Goal: Task Accomplishment & Management: Manage account settings

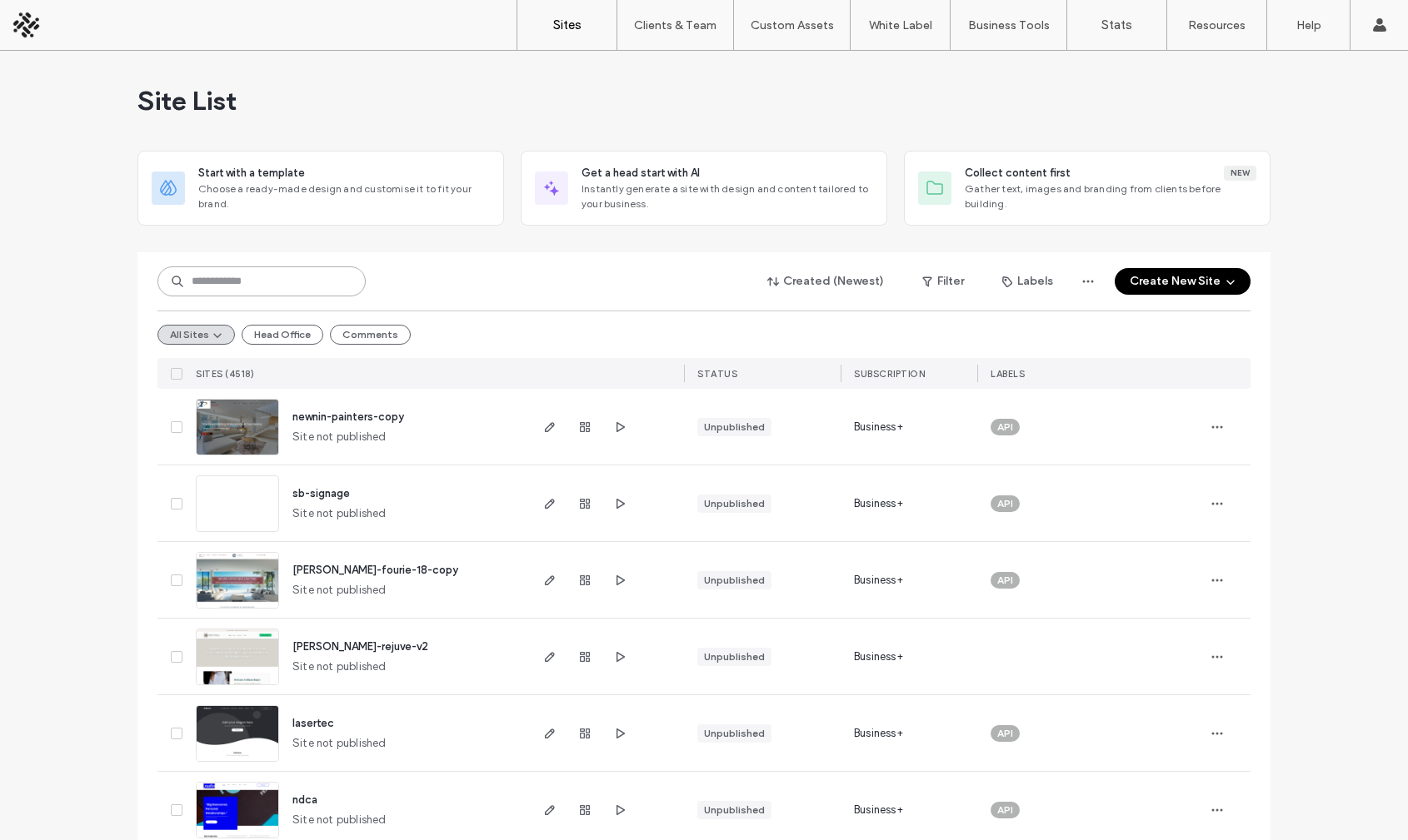
click at [263, 276] on input at bounding box center [261, 281] width 209 height 30
paste input "**********"
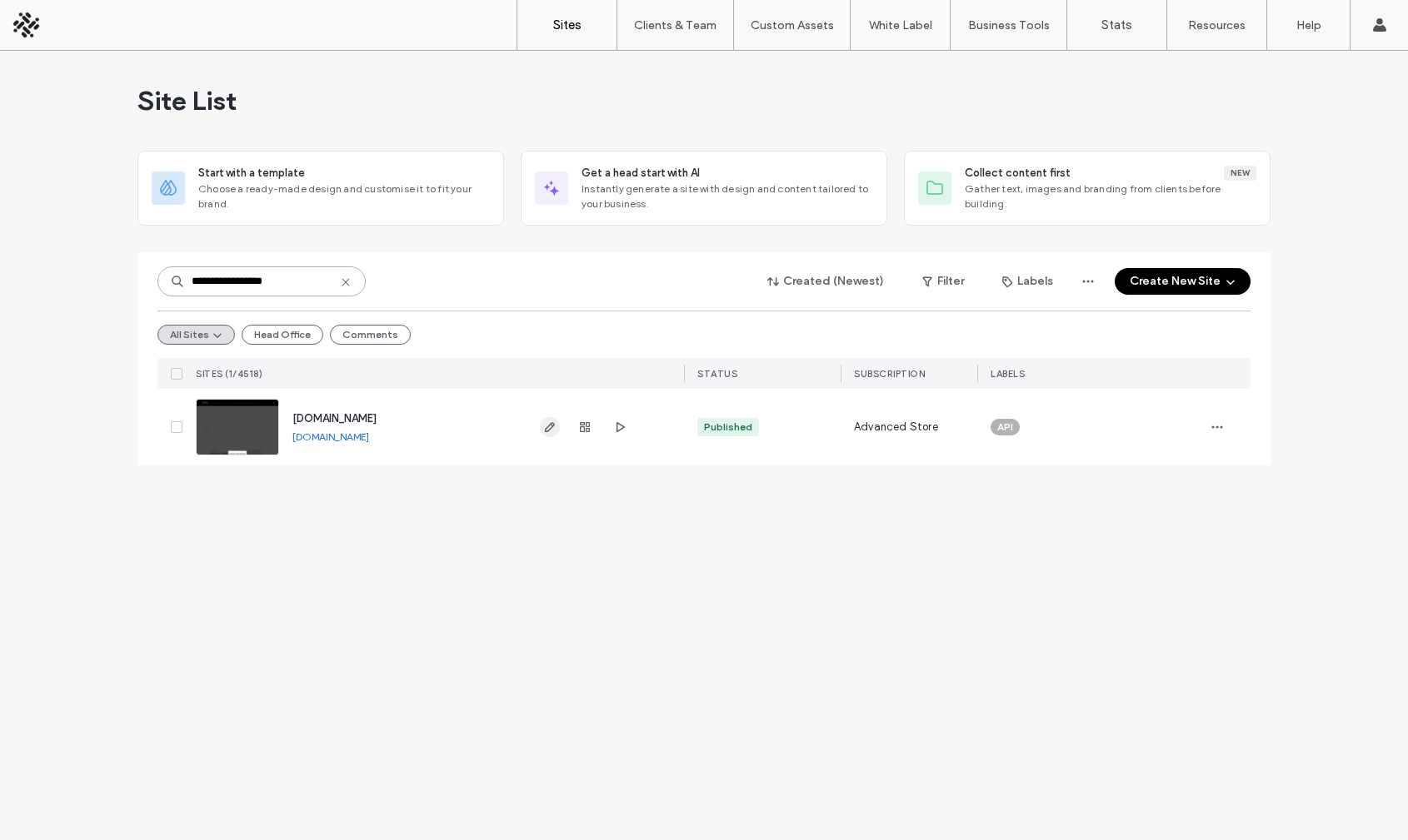
type input "**********"
click at [544, 424] on icon "button" at bounding box center [550, 427] width 13 height 13
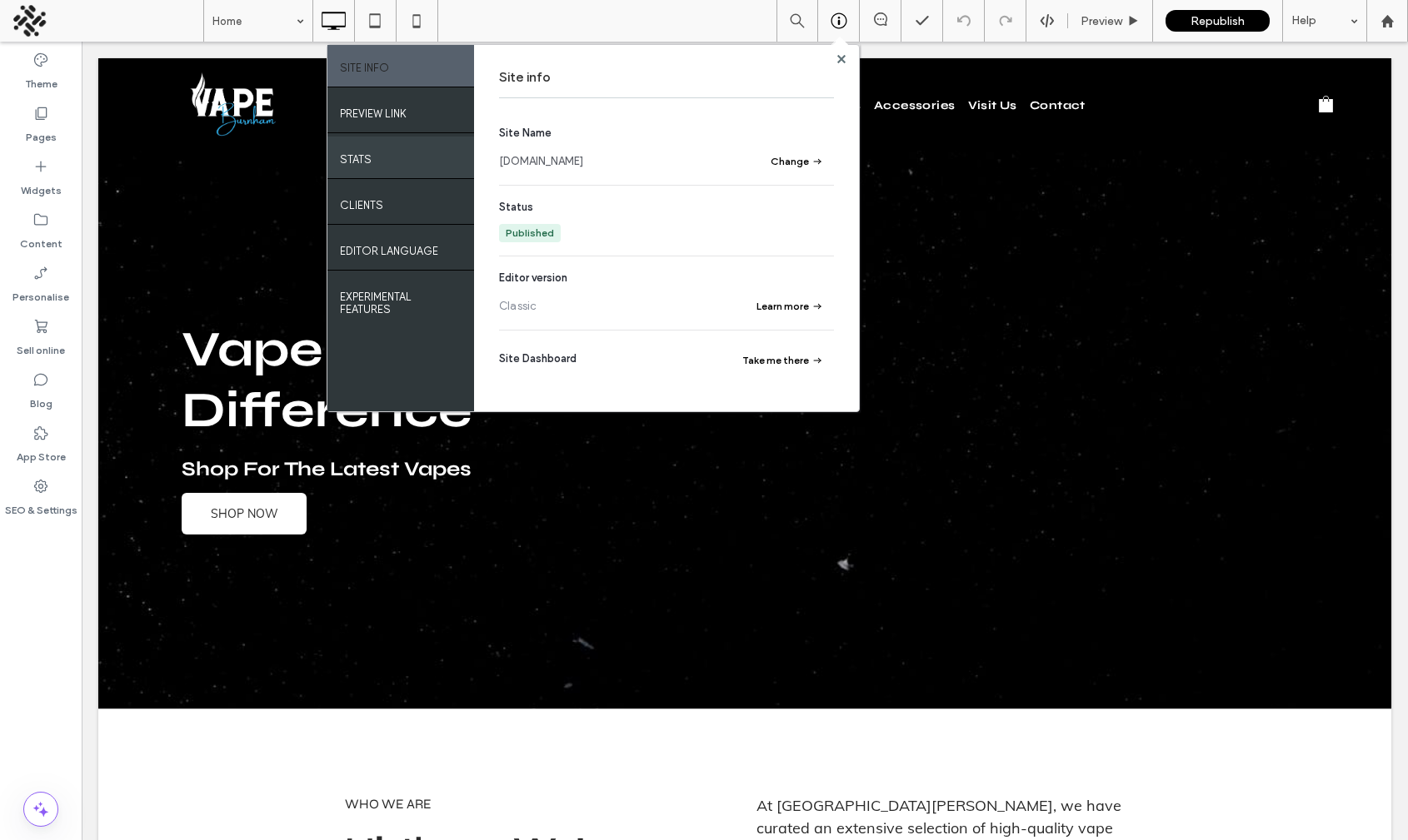
click at [400, 158] on div "Stats" at bounding box center [401, 157] width 147 height 42
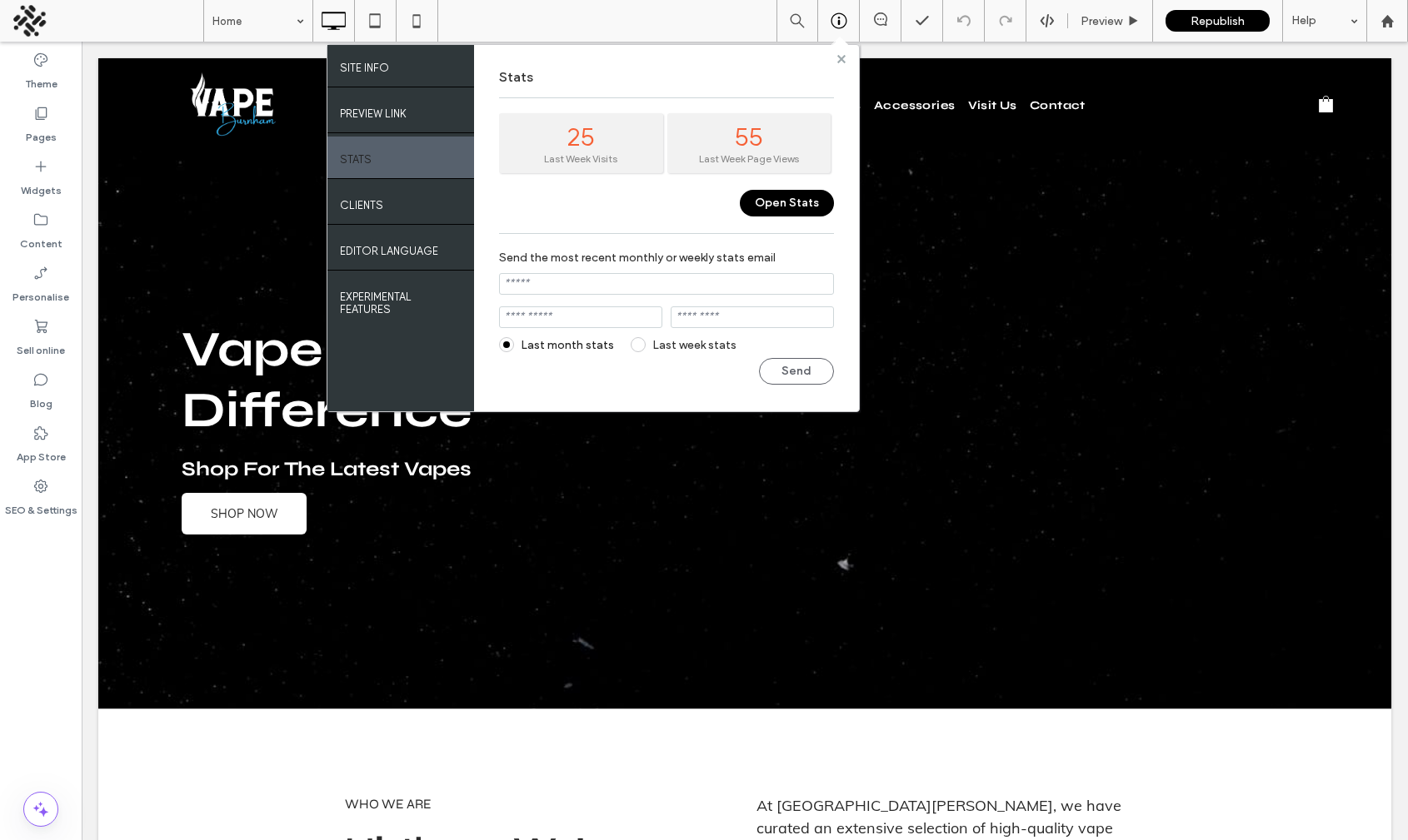
click at [840, 59] on use at bounding box center [840, 58] width 8 height 8
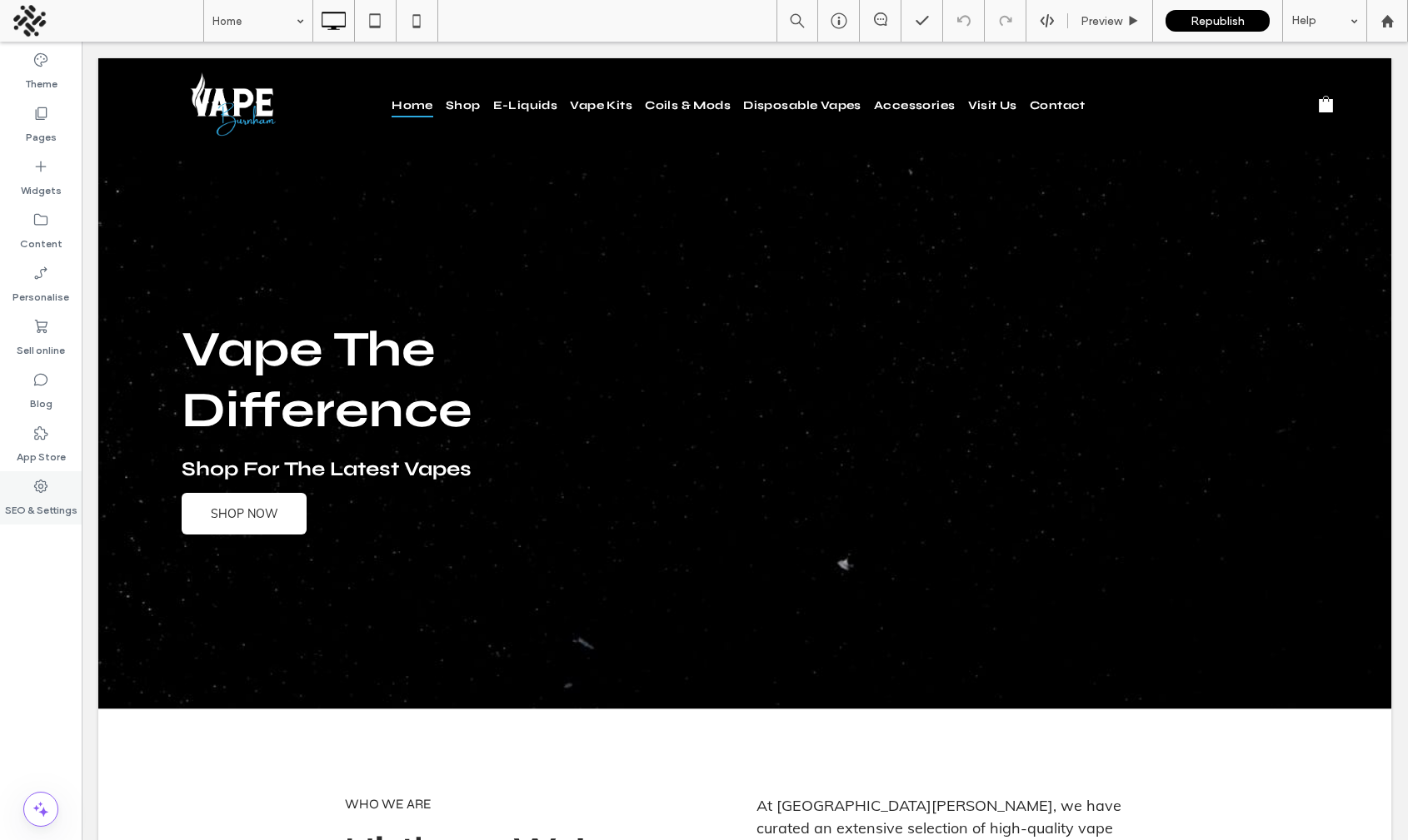
click at [39, 494] on icon at bounding box center [41, 486] width 17 height 17
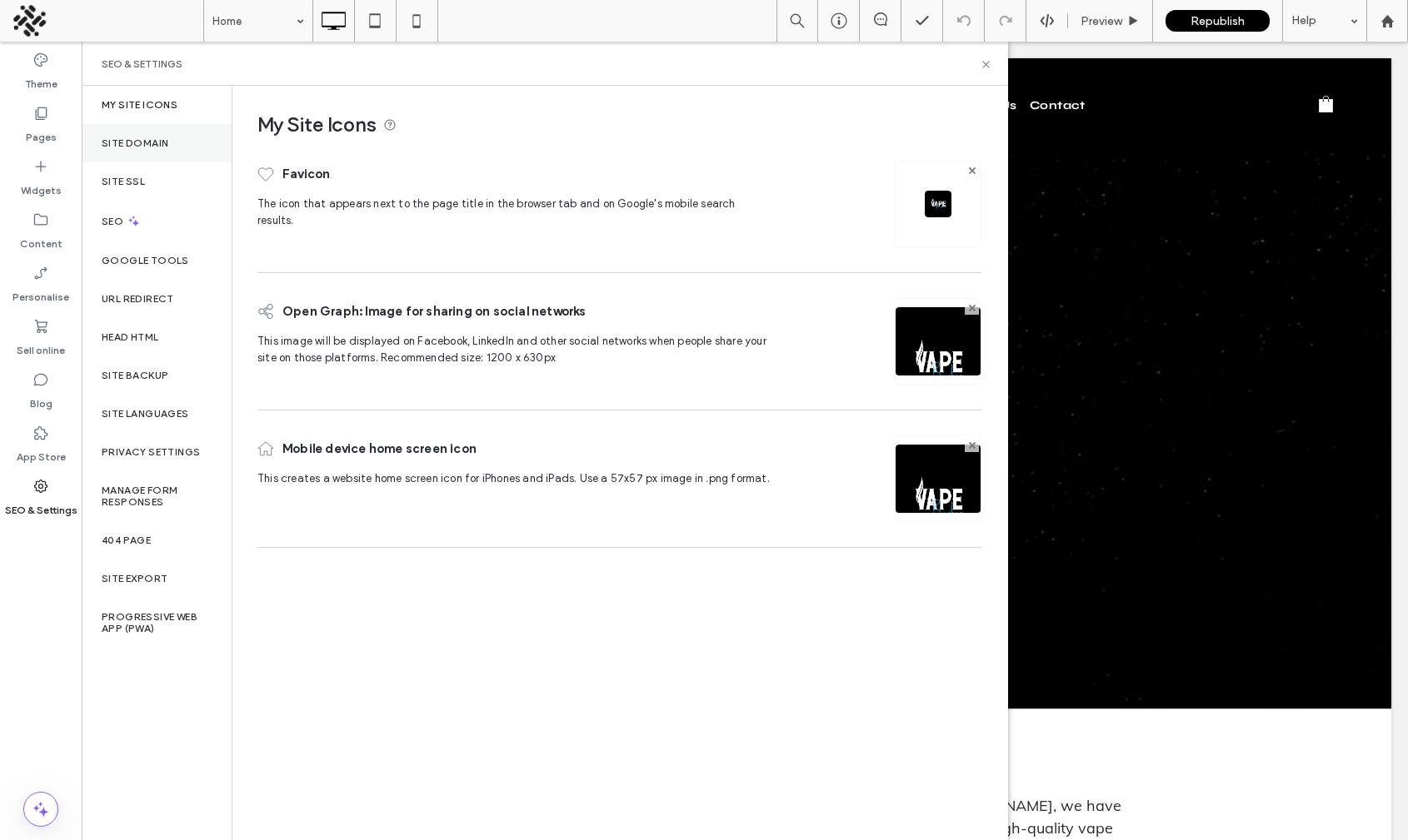
click at [154, 138] on label "Site Domain" at bounding box center [134, 143] width 67 height 12
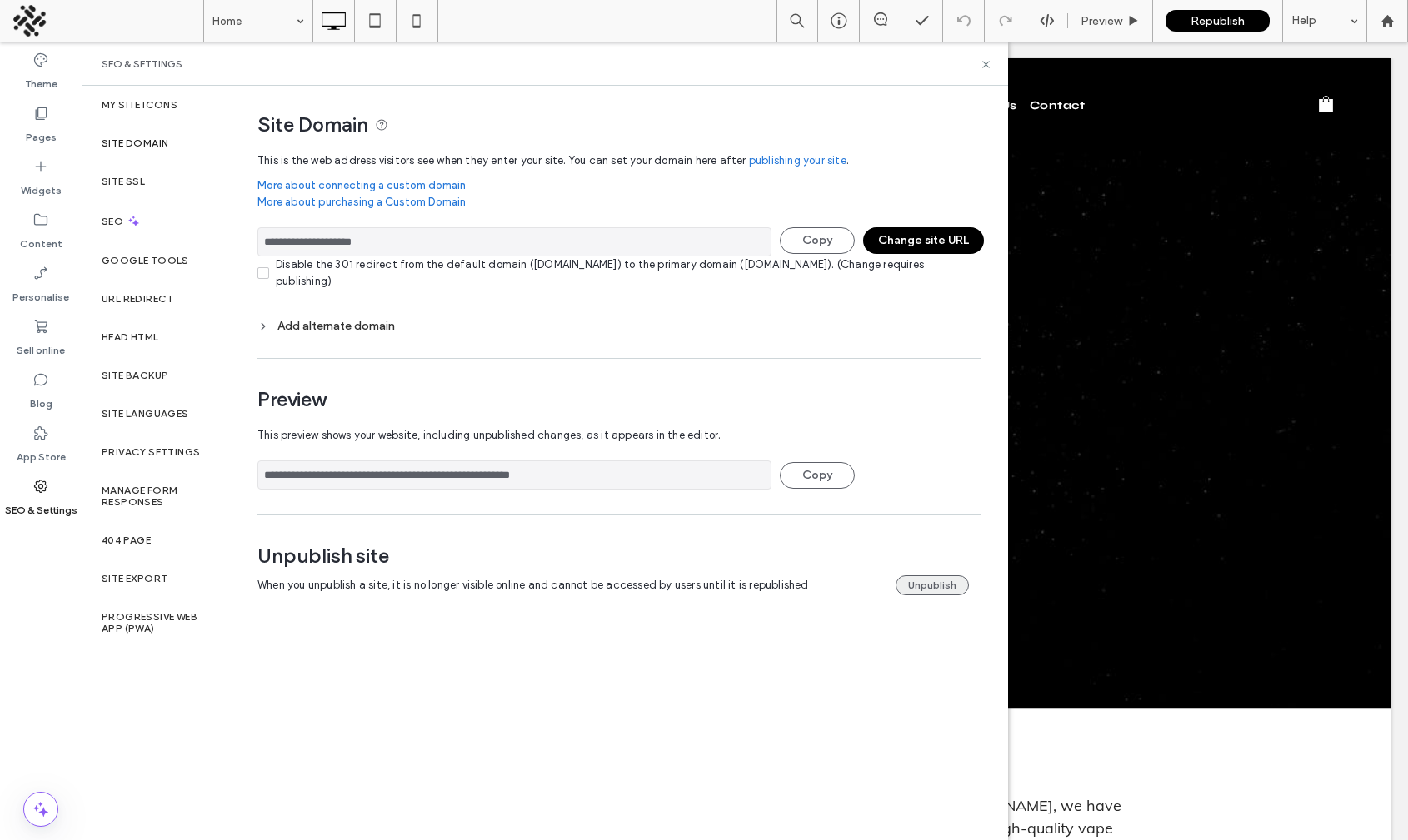
click at [928, 584] on button "Unpublish" at bounding box center [932, 585] width 74 height 20
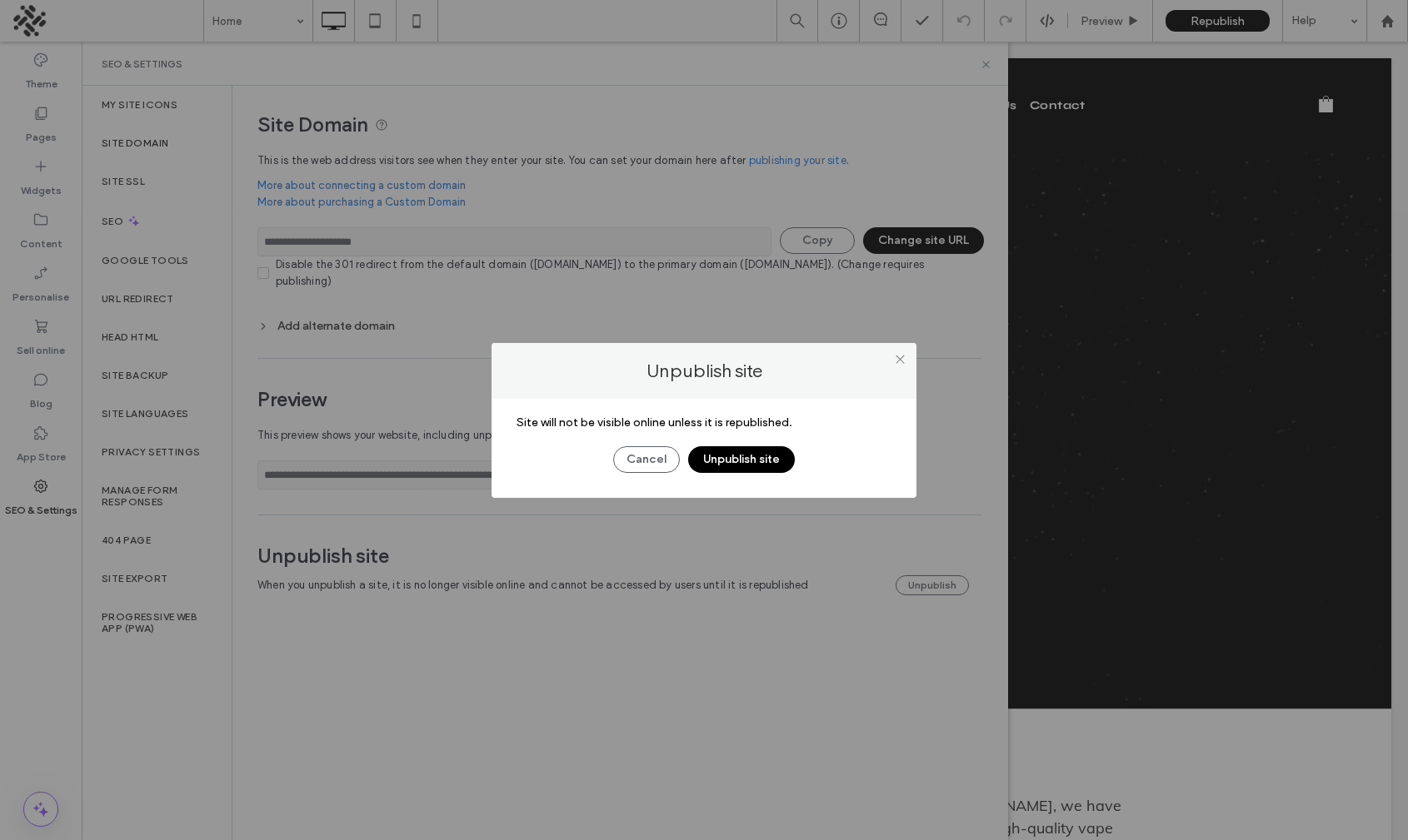
click at [740, 448] on button "Unpublish site" at bounding box center [742, 460] width 107 height 27
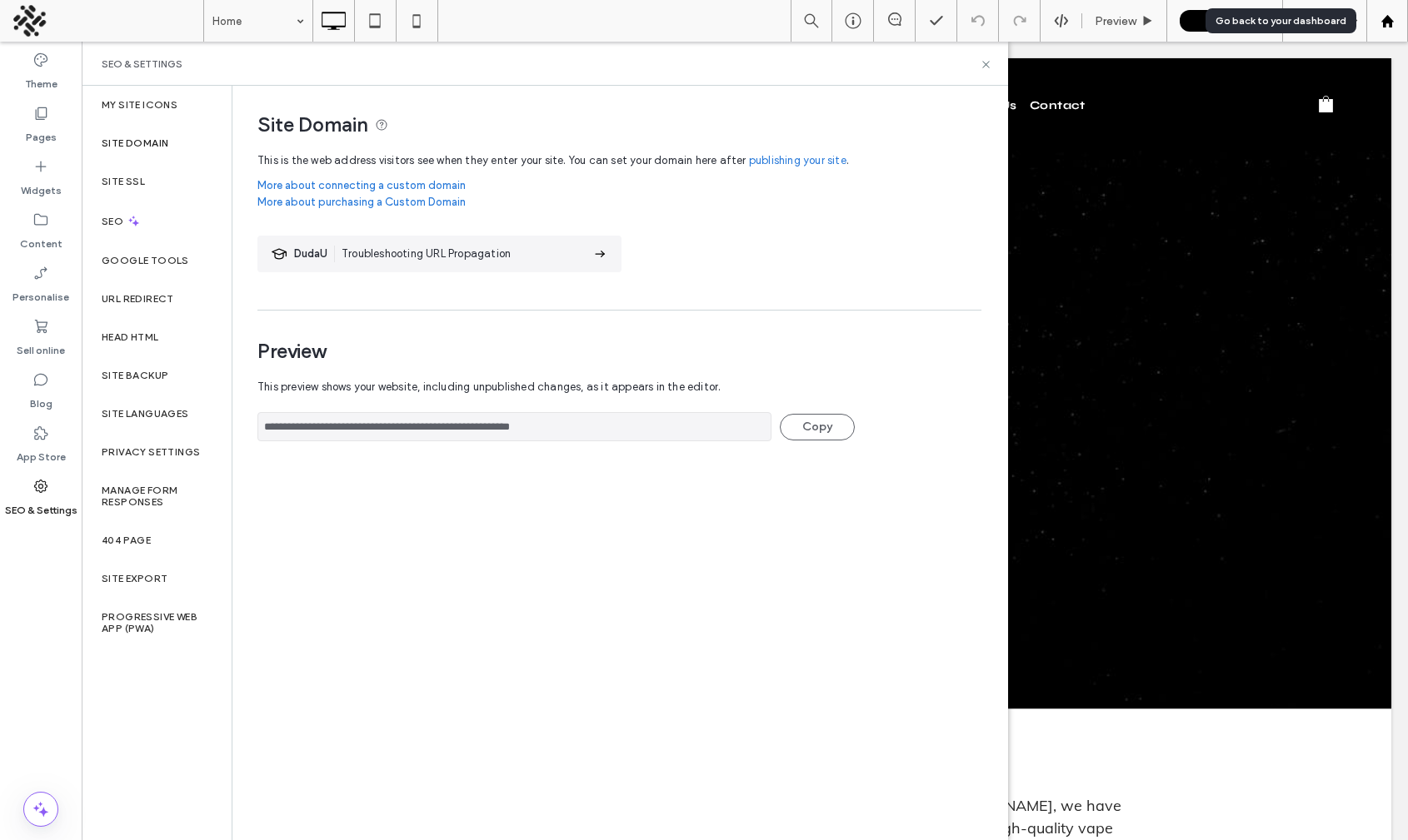
click at [1385, 16] on icon at bounding box center [1388, 21] width 14 height 14
